Goal: Task Accomplishment & Management: Use online tool/utility

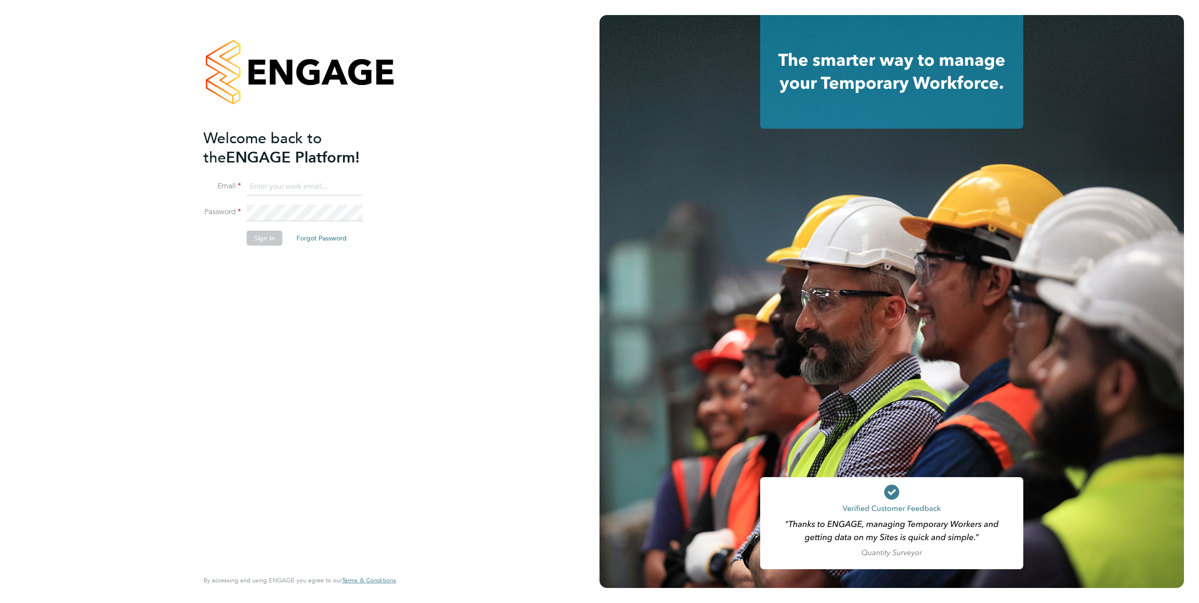
type input "john@atmosrecruitment.com"
click at [265, 238] on button "Sign In" at bounding box center [265, 238] width 36 height 15
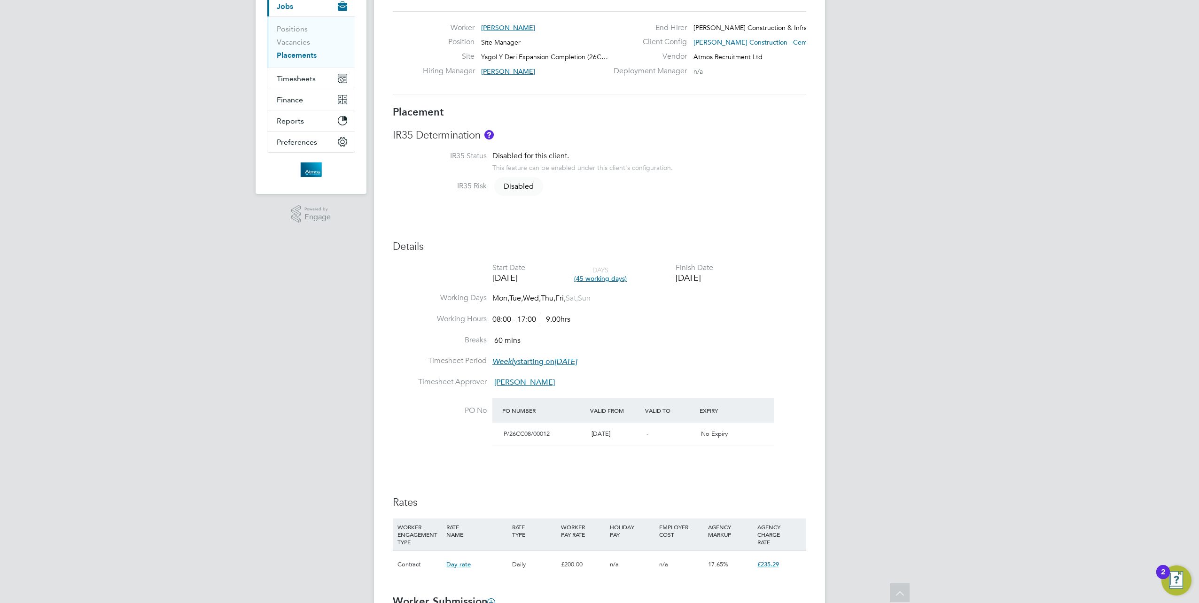
scroll to position [129, 0]
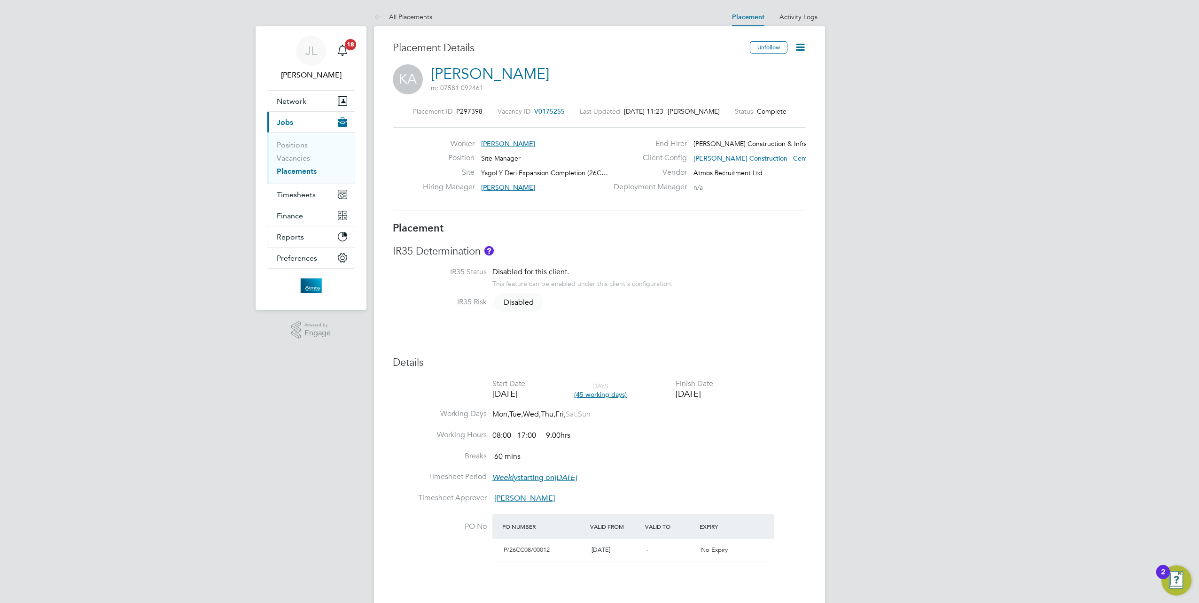
click at [801, 48] on icon at bounding box center [801, 47] width 12 height 12
click at [772, 68] on li "Edit Placement e" at bounding box center [770, 69] width 69 height 13
type input "[PERSON_NAME]"
type input "[DATE]"
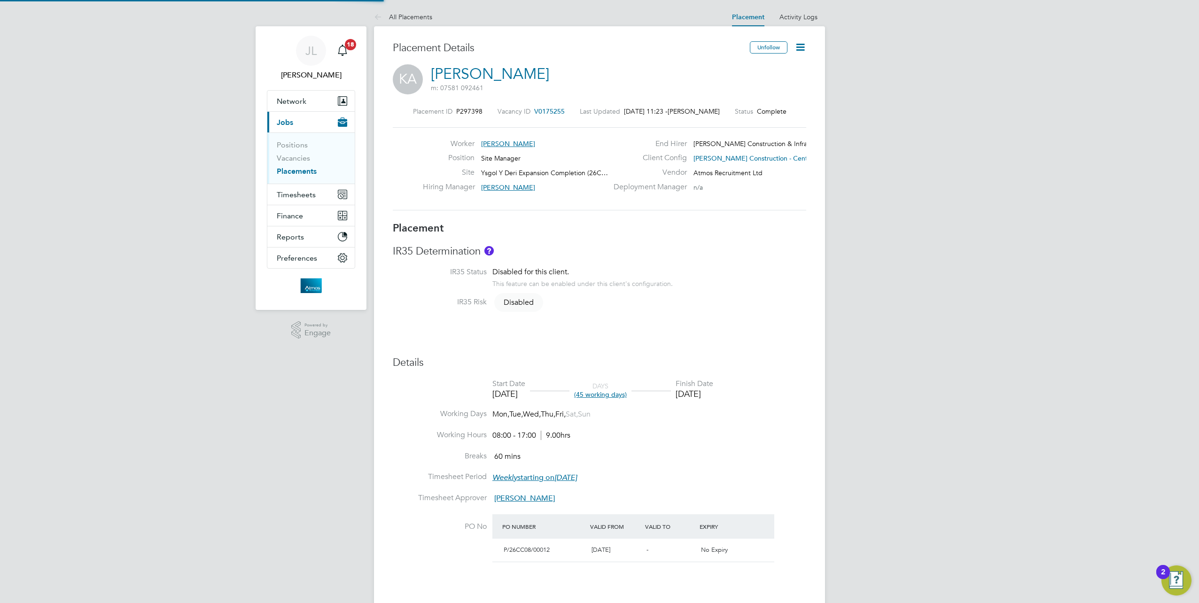
type input "31 Aug 2025"
type input "08:00"
type input "17:00"
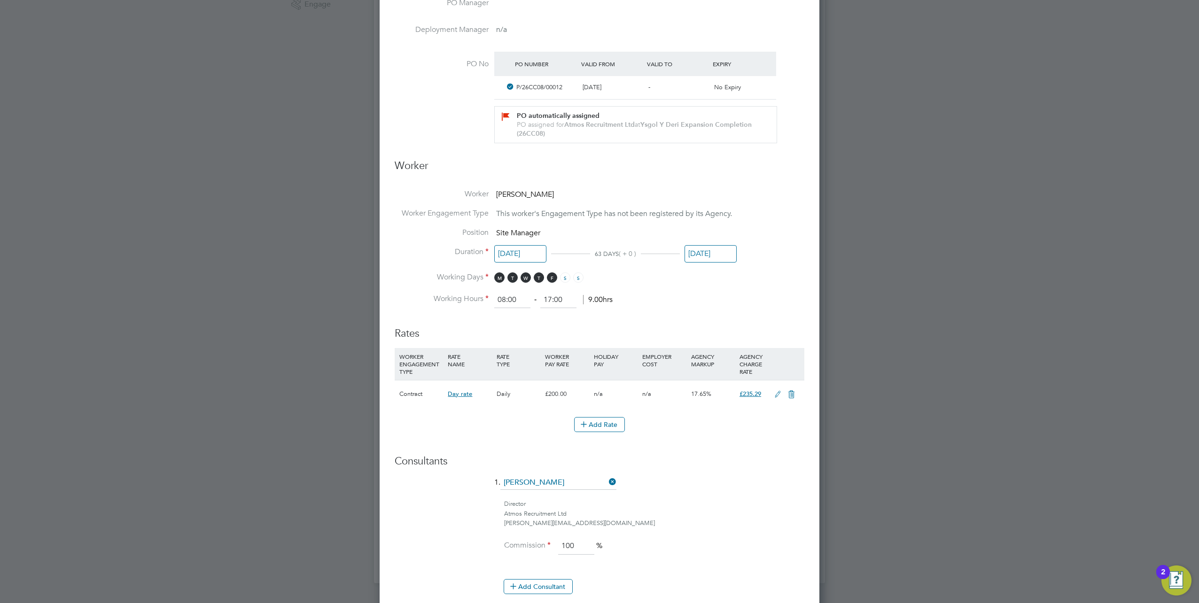
click at [719, 251] on input "31 Aug 2025" at bounding box center [711, 253] width 52 height 17
click at [793, 85] on icon at bounding box center [795, 85] width 9 height 10
click at [773, 197] on span "31" at bounding box center [771, 191] width 18 height 18
type input "[DATE]"
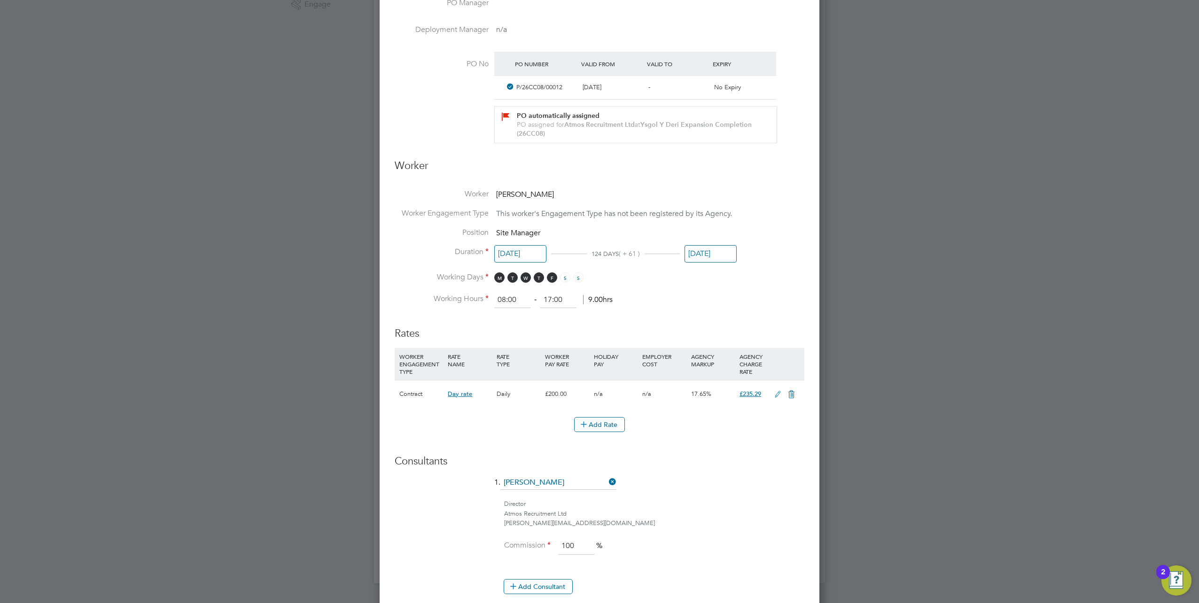
click at [762, 292] on li "Working Hours 08:00 ‐ 17:00 9.00hrs" at bounding box center [600, 300] width 410 height 17
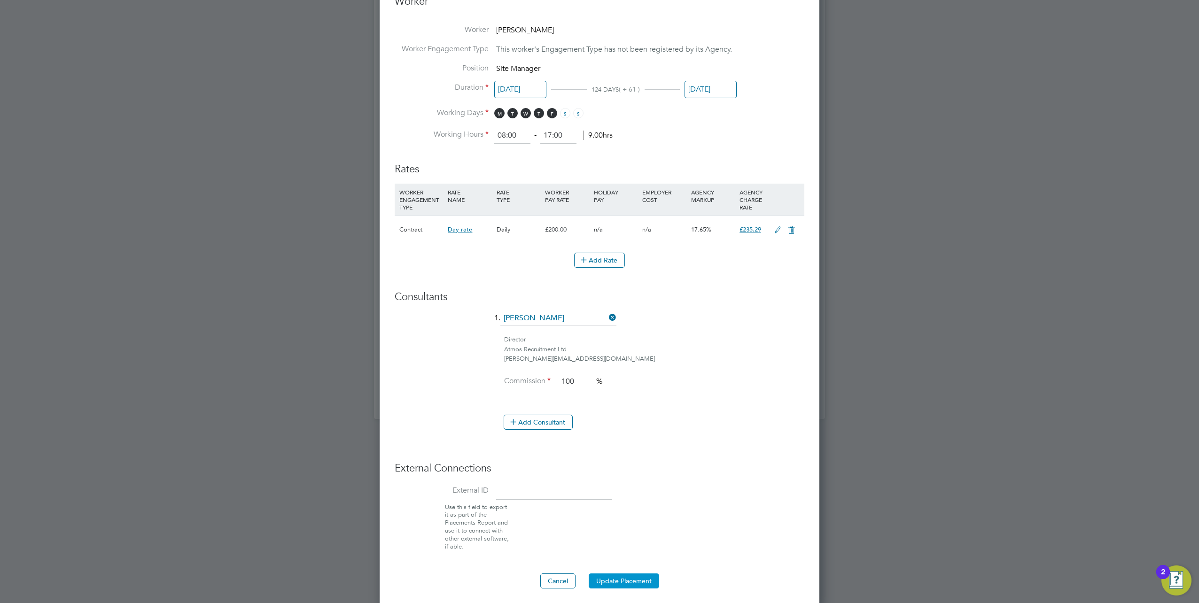
click at [623, 578] on button "Update Placement" at bounding box center [624, 581] width 70 height 15
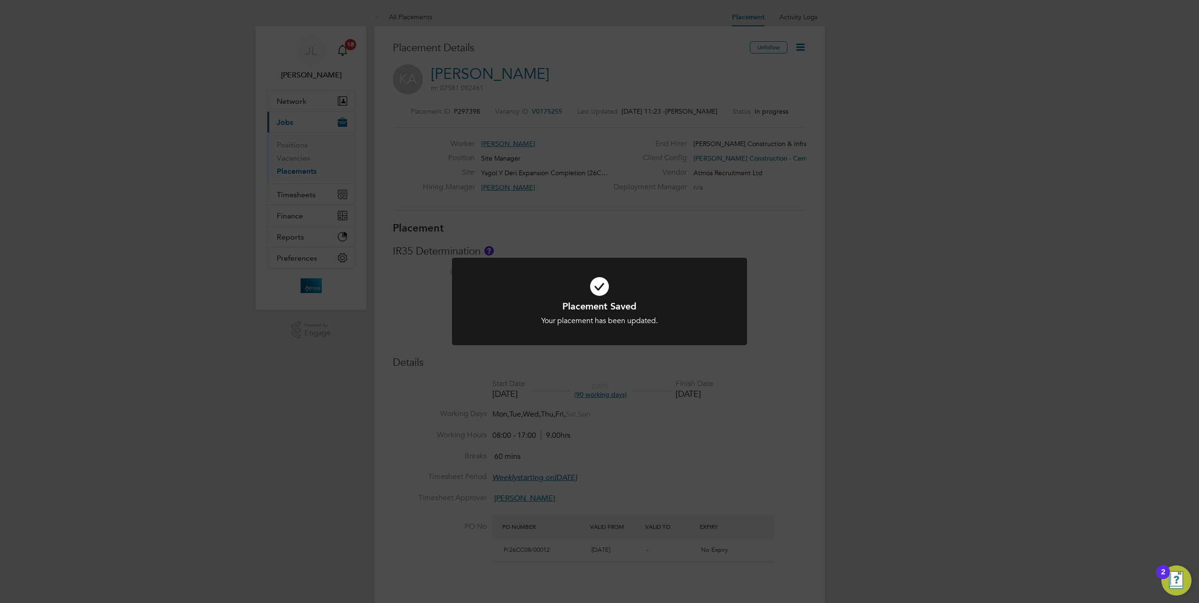
click at [578, 219] on div "Placement Saved Your placement has been updated. Cancel Okay" at bounding box center [599, 301] width 1199 height 603
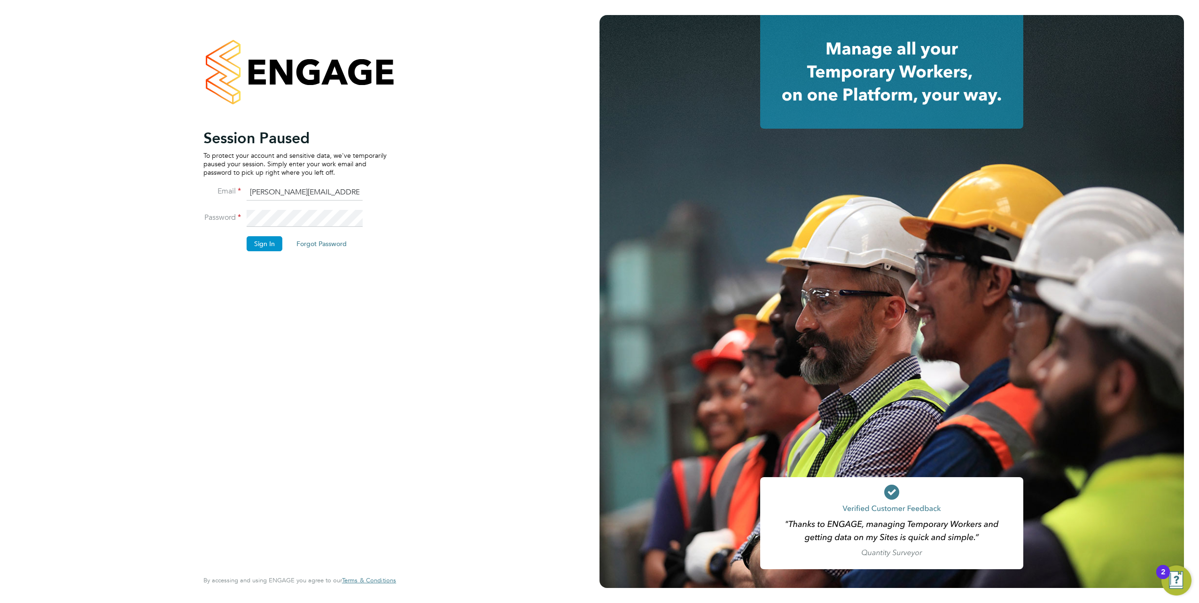
click at [262, 243] on button "Sign In" at bounding box center [265, 243] width 36 height 15
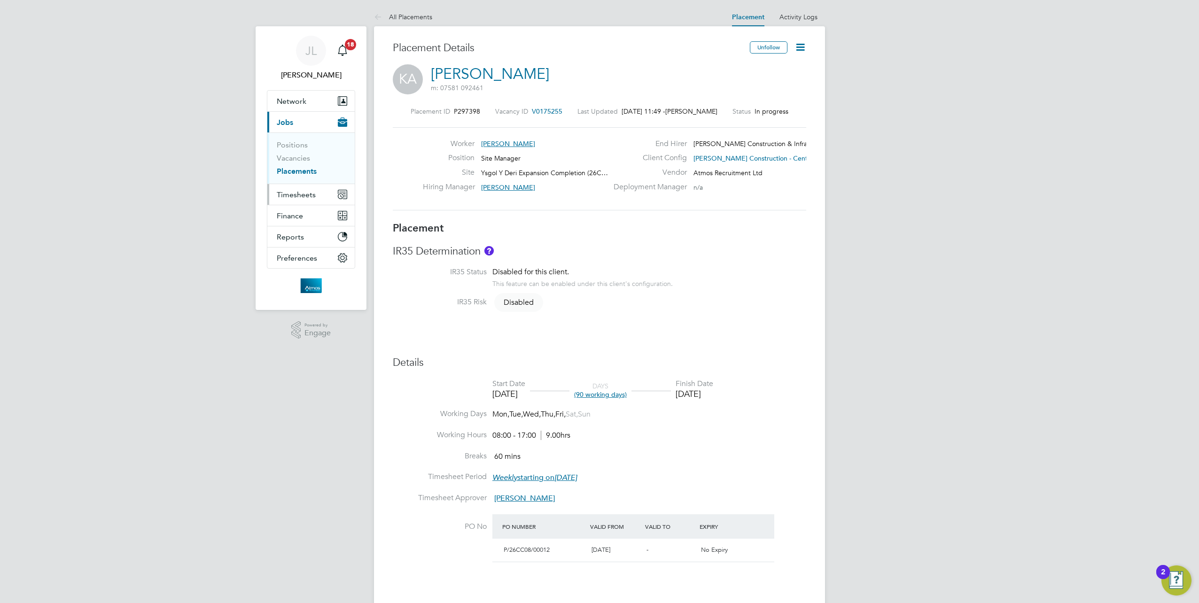
click at [289, 194] on span "Timesheets" at bounding box center [296, 194] width 39 height 9
click at [296, 165] on link "Timesheets" at bounding box center [296, 166] width 39 height 9
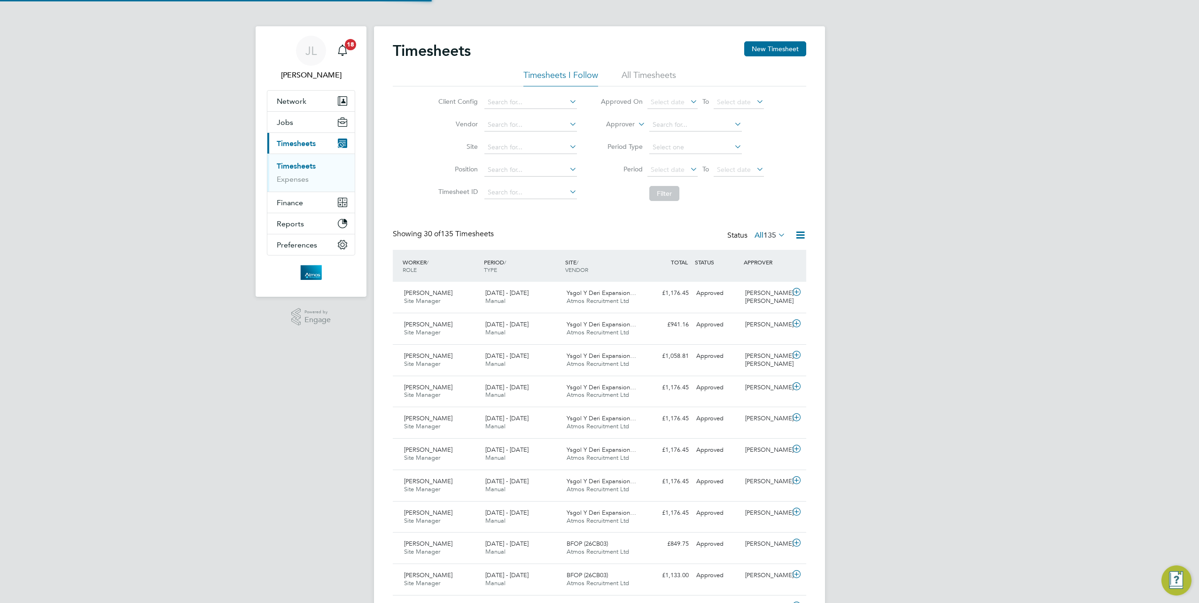
scroll to position [5, 5]
click at [783, 49] on button "New Timesheet" at bounding box center [775, 48] width 62 height 15
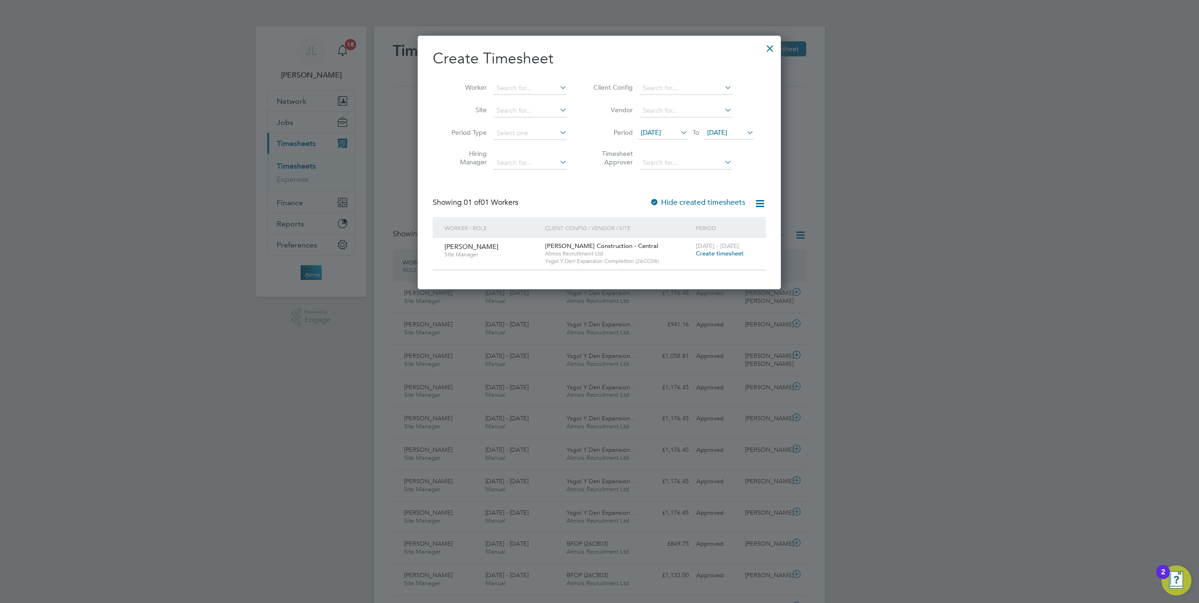
click at [732, 255] on span "Create timesheet" at bounding box center [720, 254] width 48 height 8
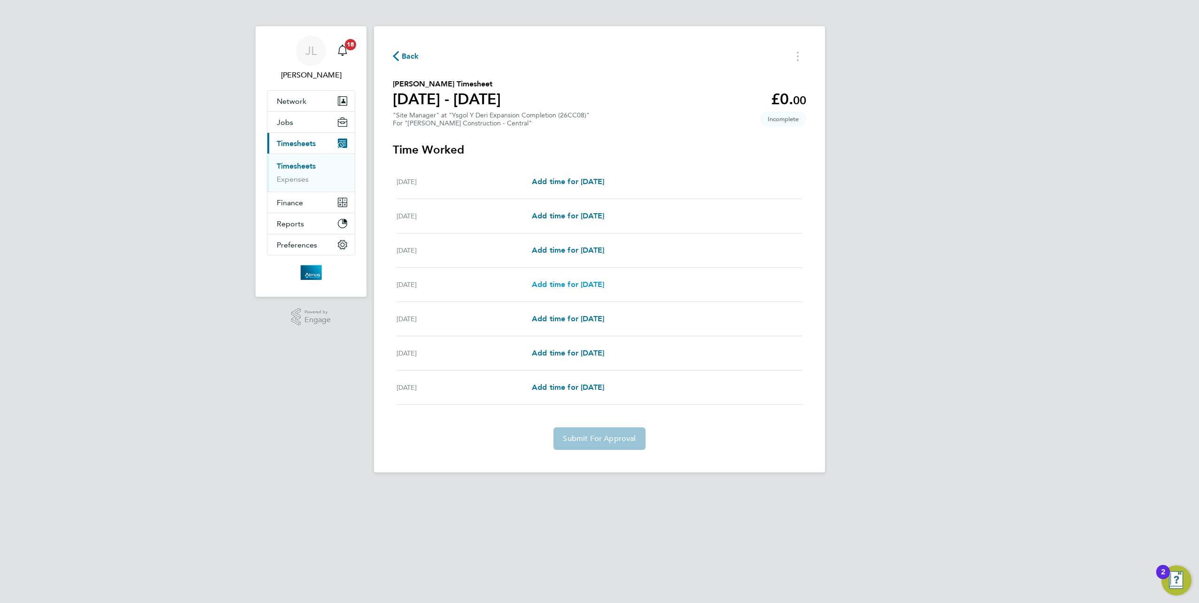
click at [569, 282] on span "Add time for [DATE]" at bounding box center [568, 284] width 72 height 9
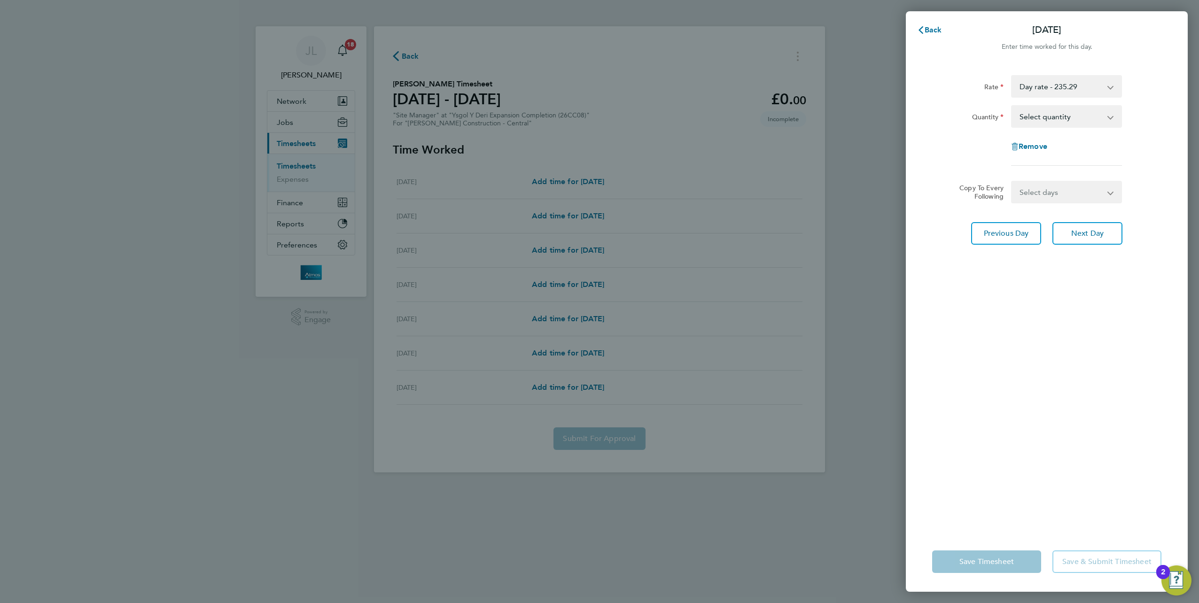
click at [1072, 116] on select "Select quantity 0.5 1" at bounding box center [1061, 116] width 98 height 21
select select "1"
click at [1012, 106] on select "Select quantity 0.5 1" at bounding box center [1061, 116] width 98 height 21
click at [1037, 187] on select "Select days Day [DATE] [DATE] [DATE]" at bounding box center [1061, 192] width 99 height 21
select select "DAY"
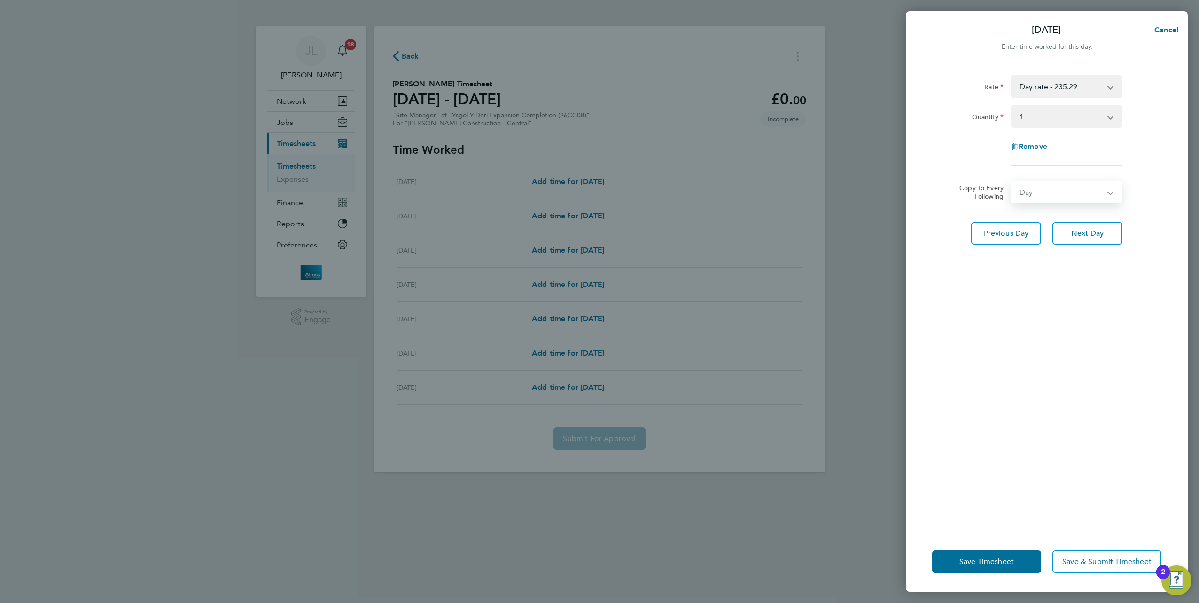
click at [1012, 182] on select "Select days Day [DATE] [DATE] [DATE]" at bounding box center [1061, 192] width 99 height 21
select select "[DATE]"
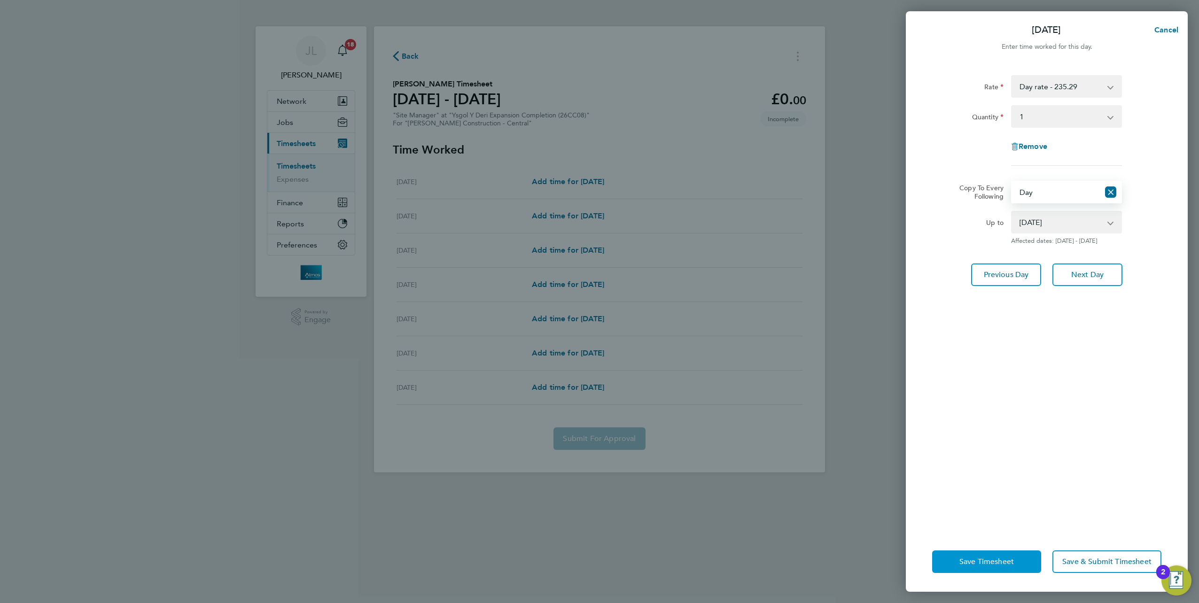
click at [987, 562] on span "Save Timesheet" at bounding box center [987, 561] width 55 height 9
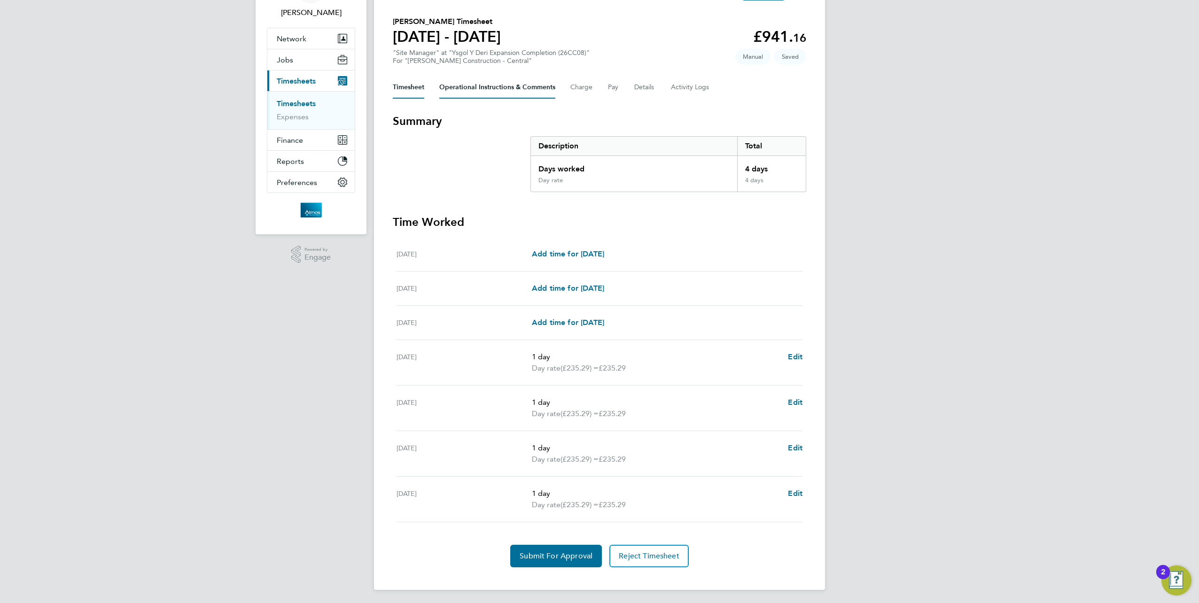
click at [483, 88] on Comments-tab "Operational Instructions & Comments" at bounding box center [497, 87] width 116 height 23
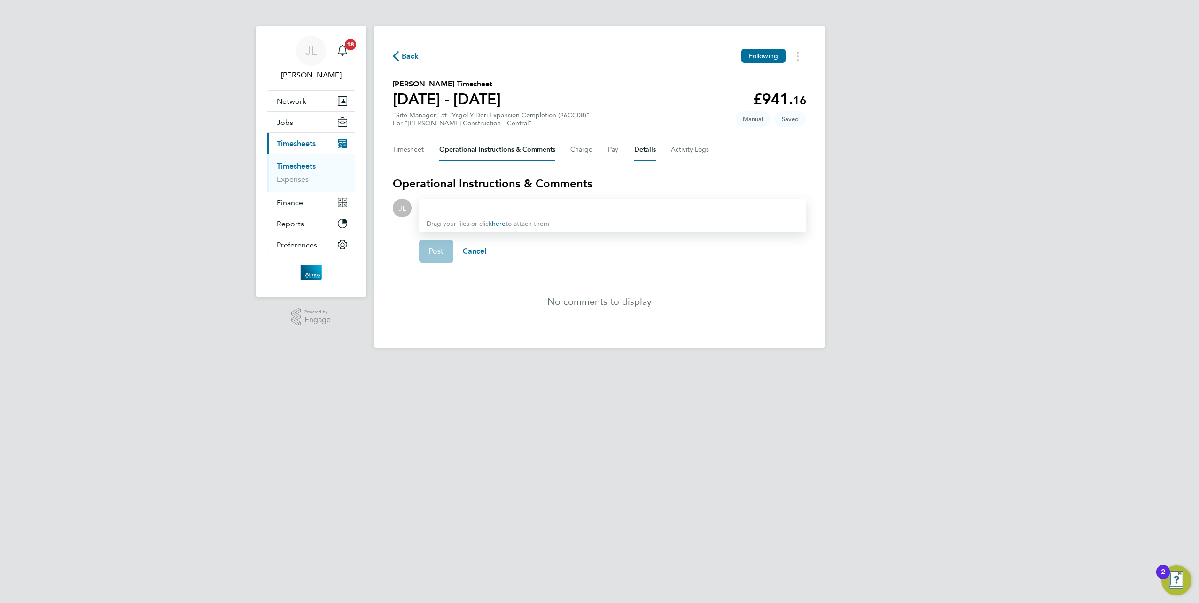
click at [647, 149] on button "Details" at bounding box center [645, 150] width 22 height 23
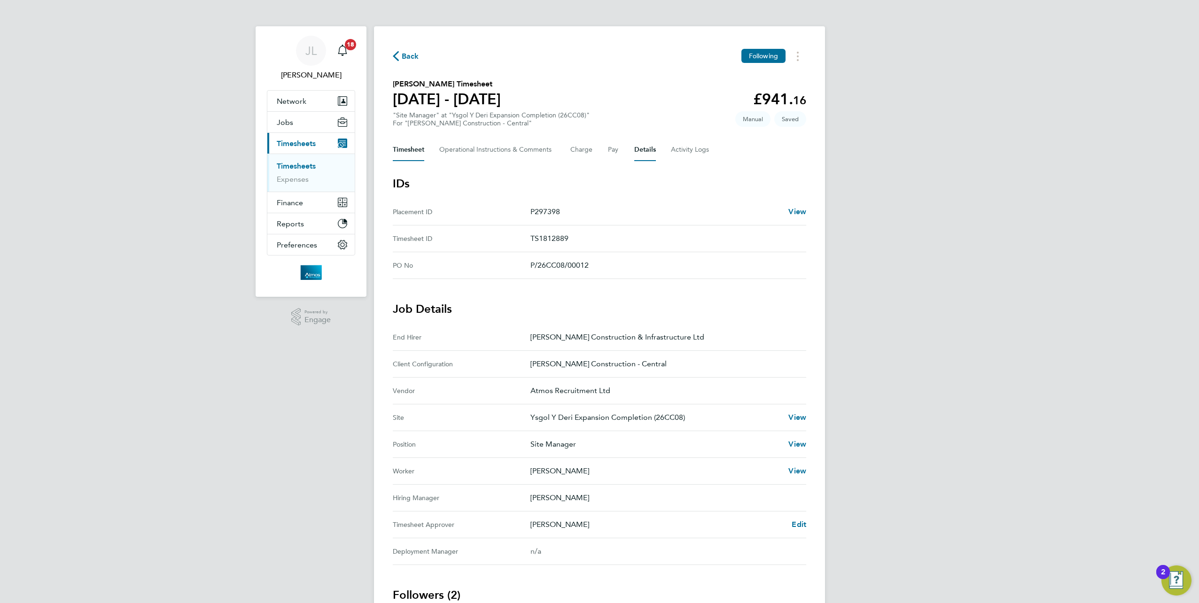
click at [411, 151] on button "Timesheet" at bounding box center [408, 150] width 31 height 23
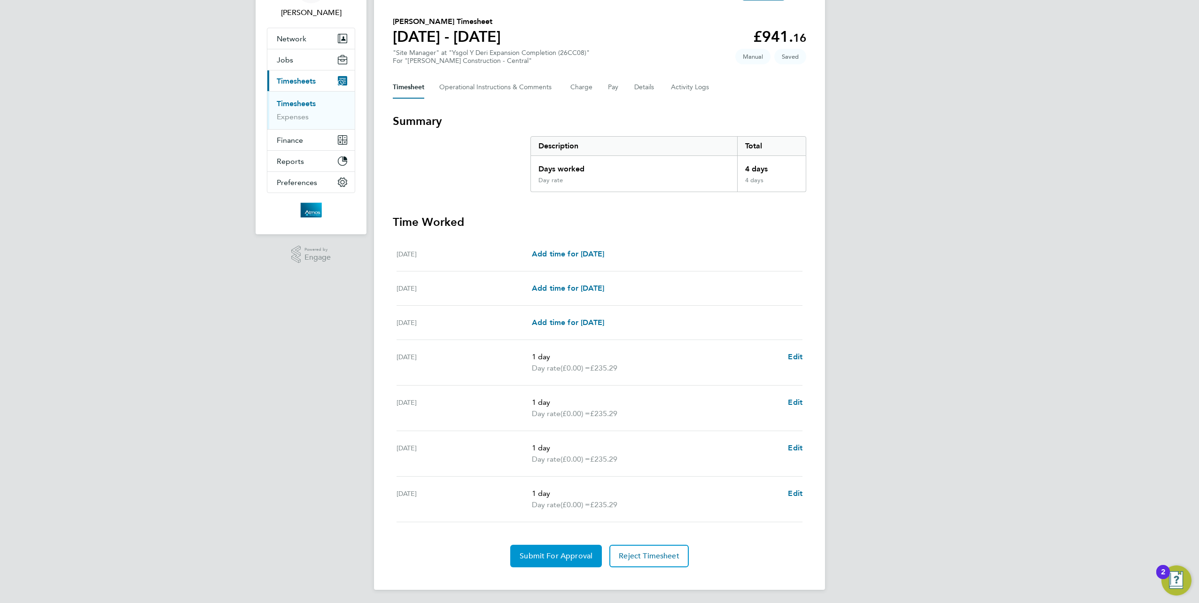
click at [565, 555] on span "Submit For Approval" at bounding box center [556, 556] width 73 height 9
